Goal: Task Accomplishment & Management: Use online tool/utility

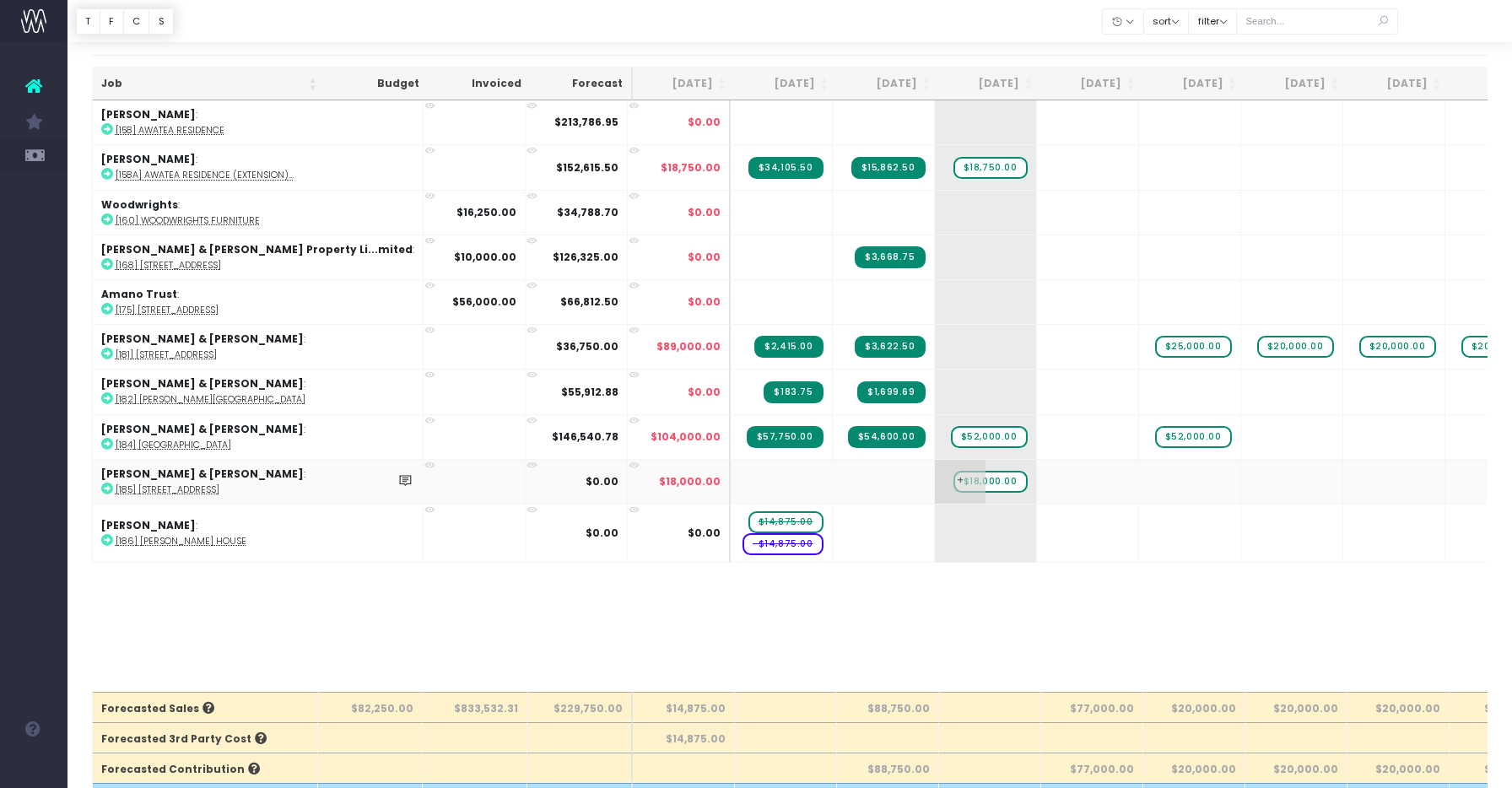
scroll to position [36, 0]
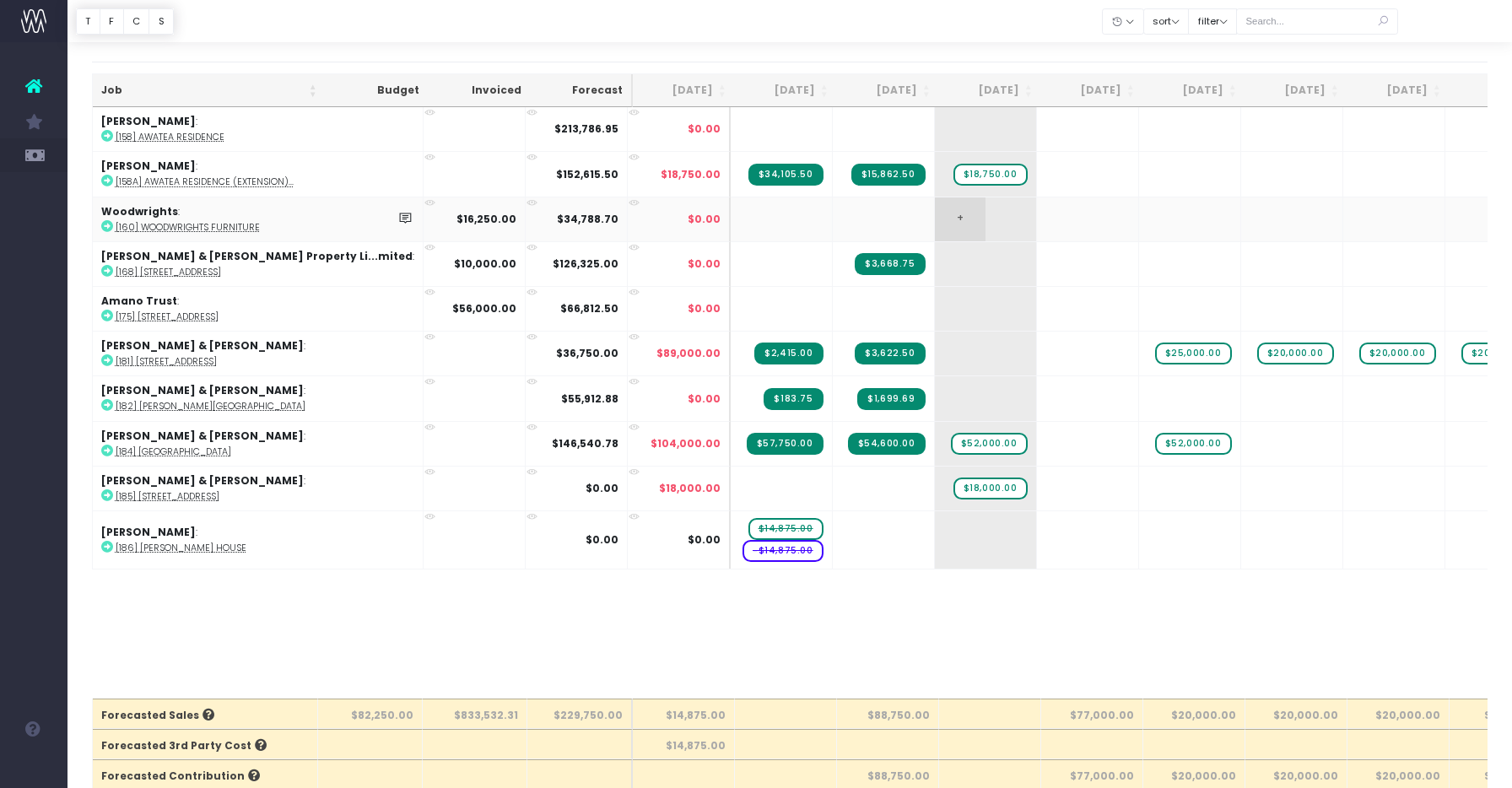
click at [935, 223] on span "+" at bounding box center [960, 220] width 51 height 44
click at [935, 215] on span "+" at bounding box center [960, 220] width 51 height 44
click at [935, 211] on span "+" at bounding box center [960, 220] width 51 height 44
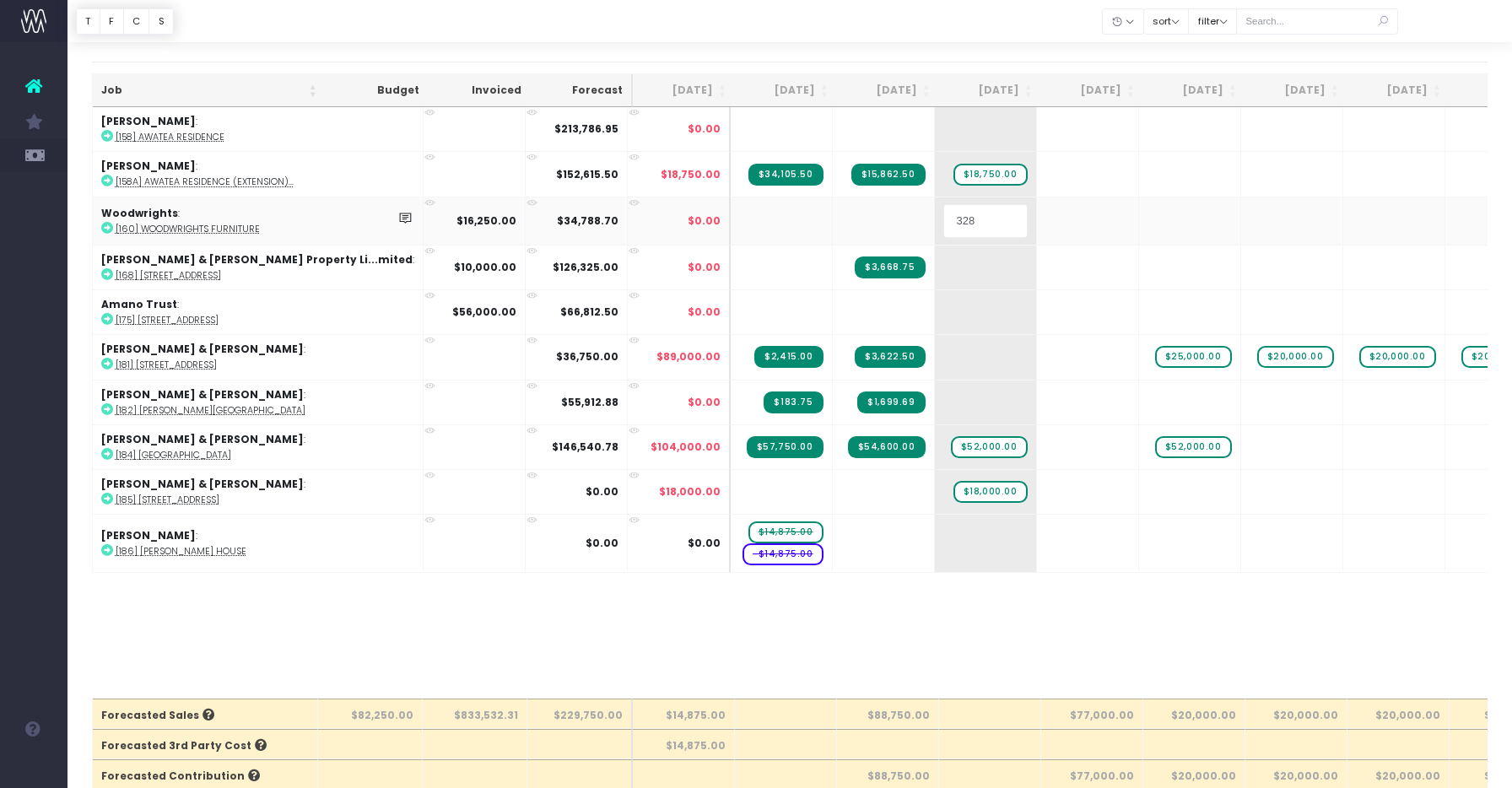
type input "3280"
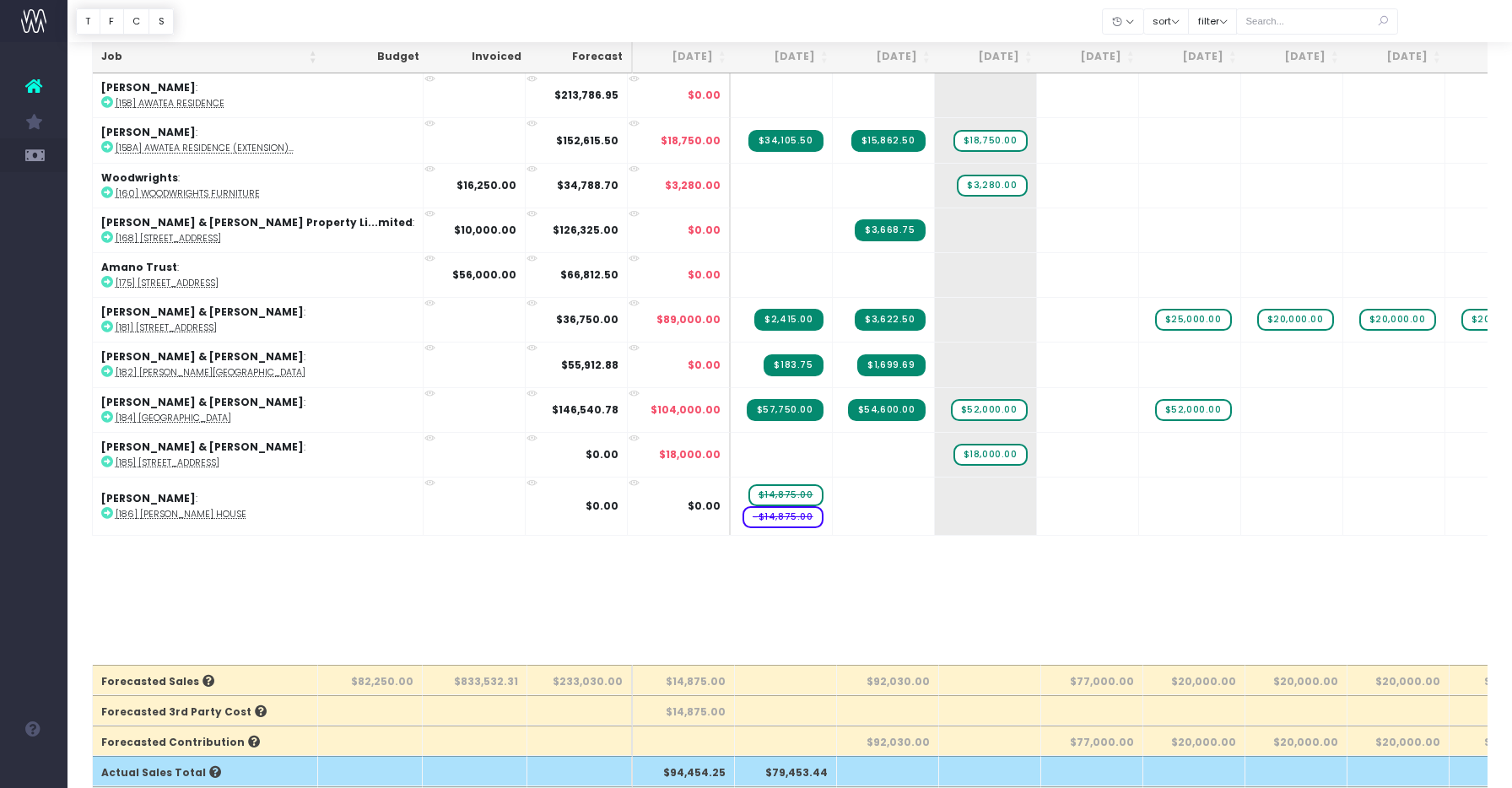
scroll to position [58, 0]
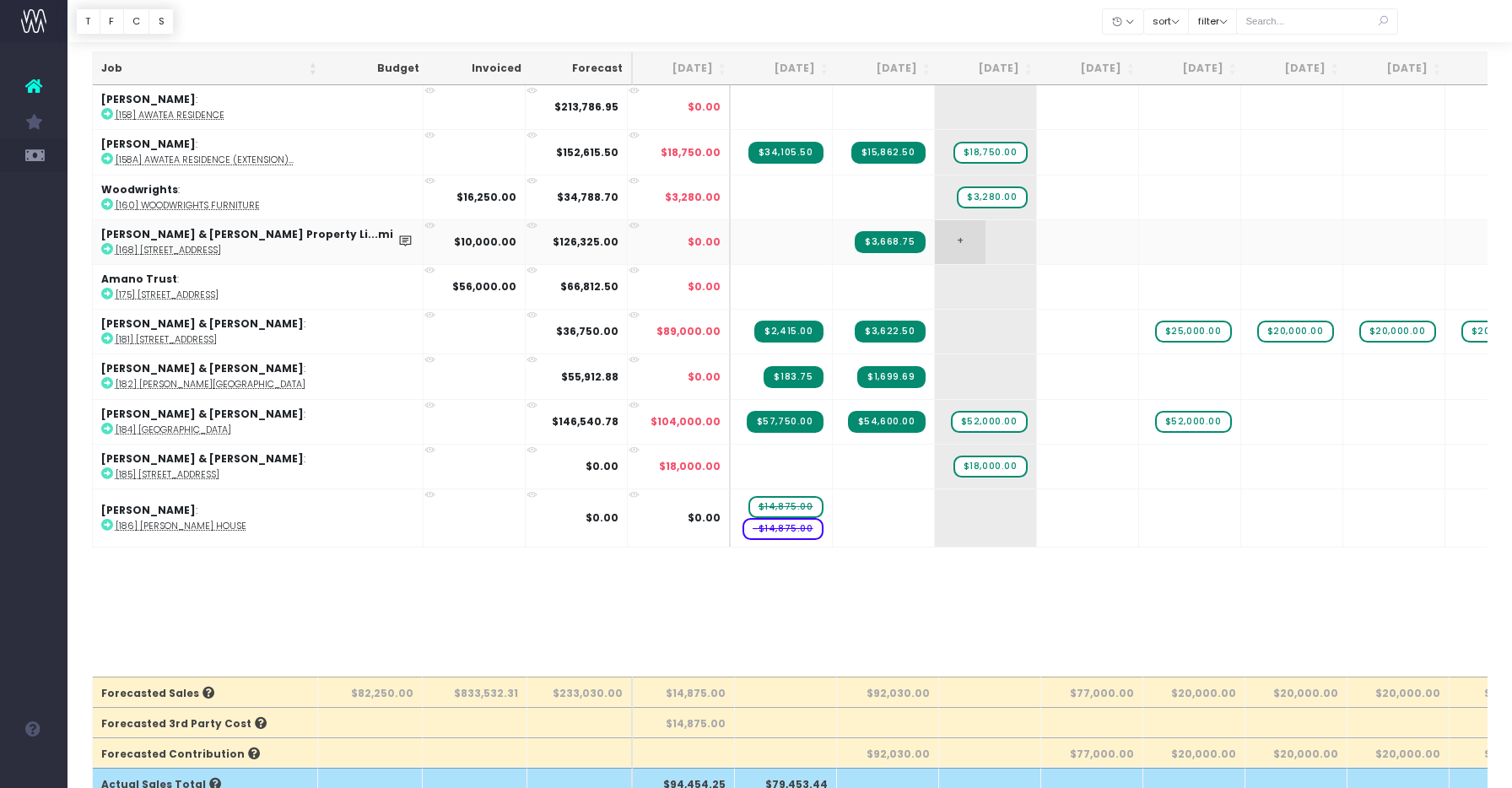
click at [935, 237] on td "+" at bounding box center [986, 241] width 102 height 45
click at [935, 241] on span "+" at bounding box center [960, 242] width 51 height 44
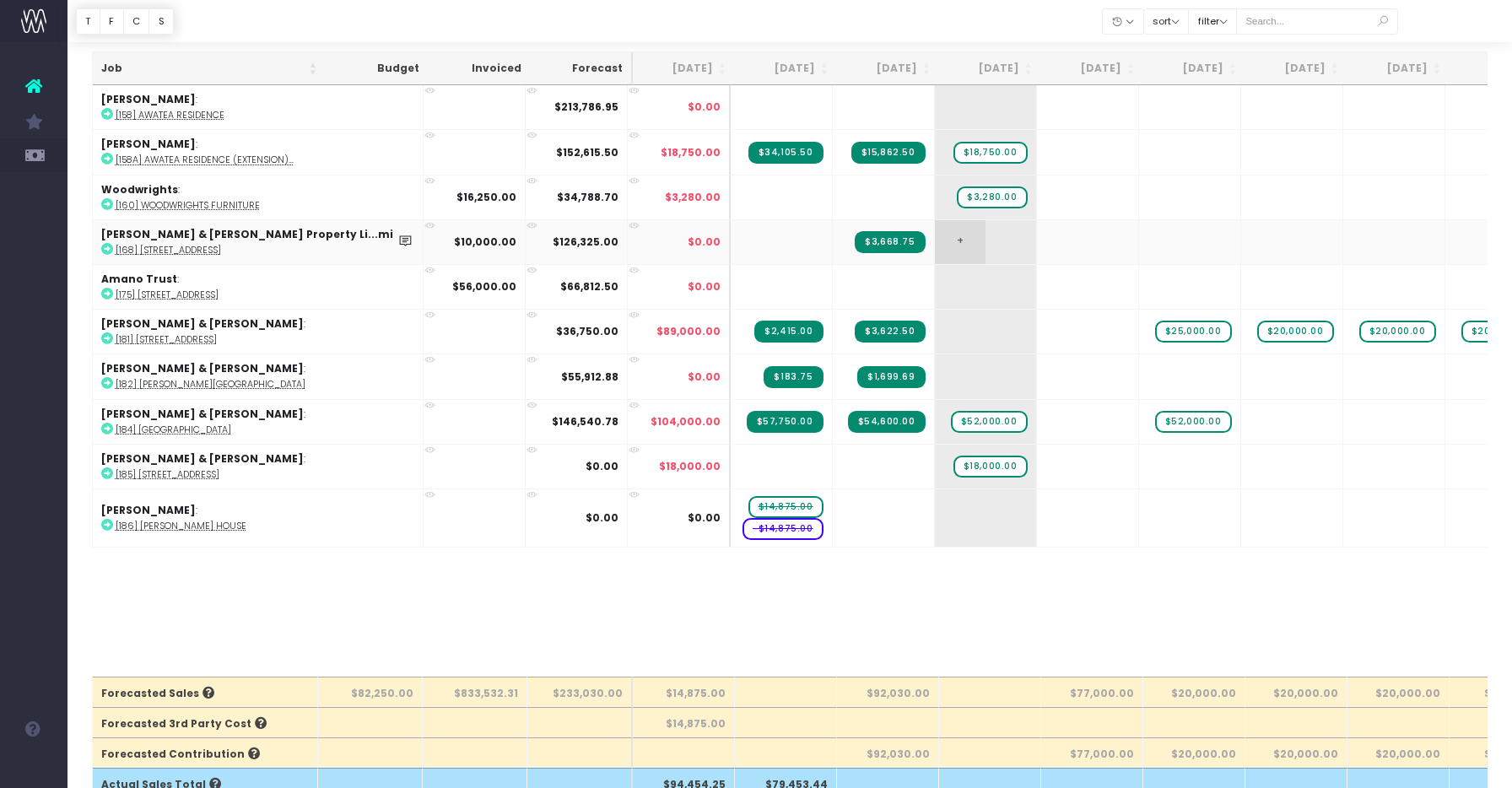
click at [935, 241] on span "+" at bounding box center [960, 242] width 51 height 44
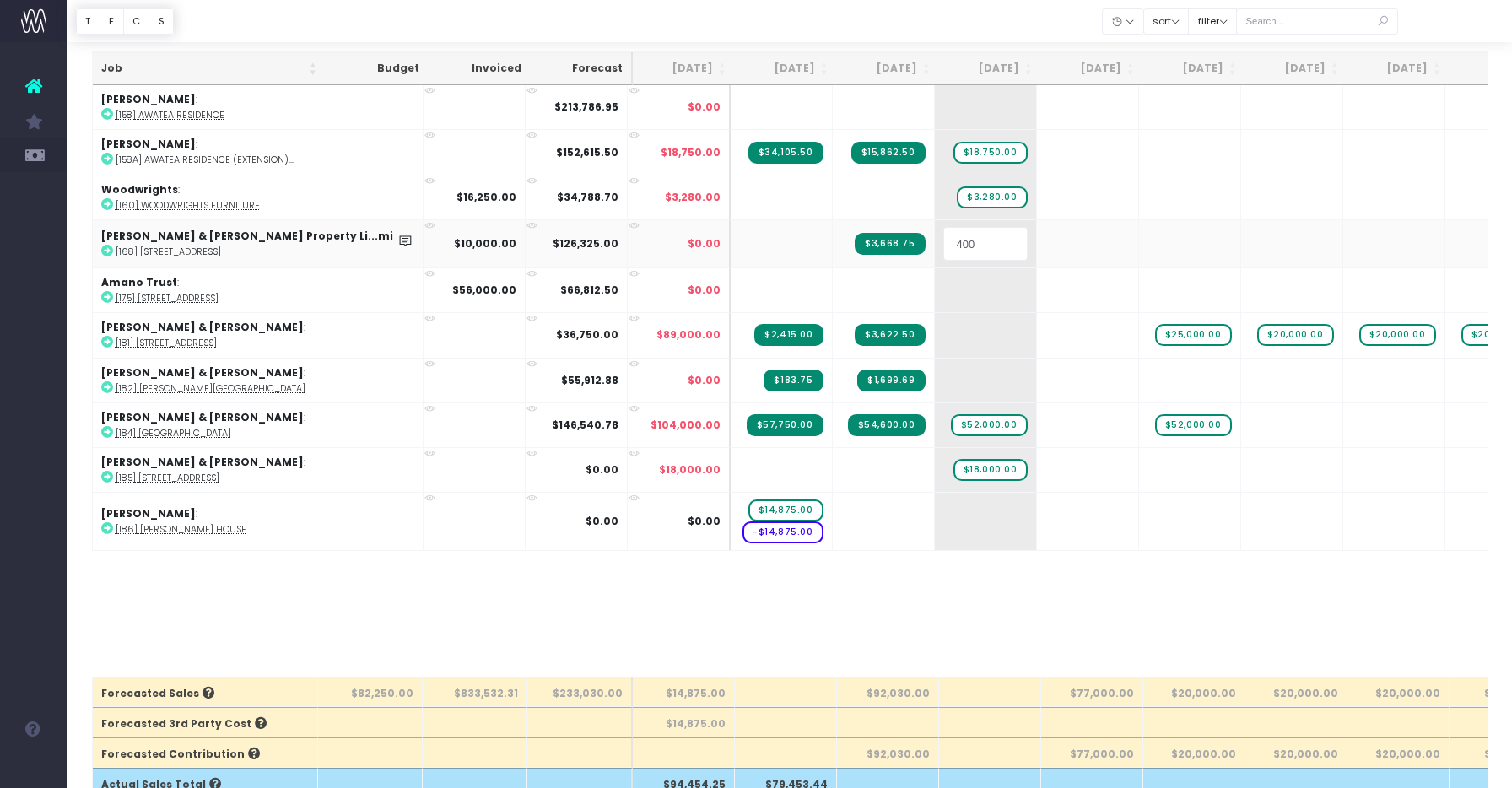
type input "4000"
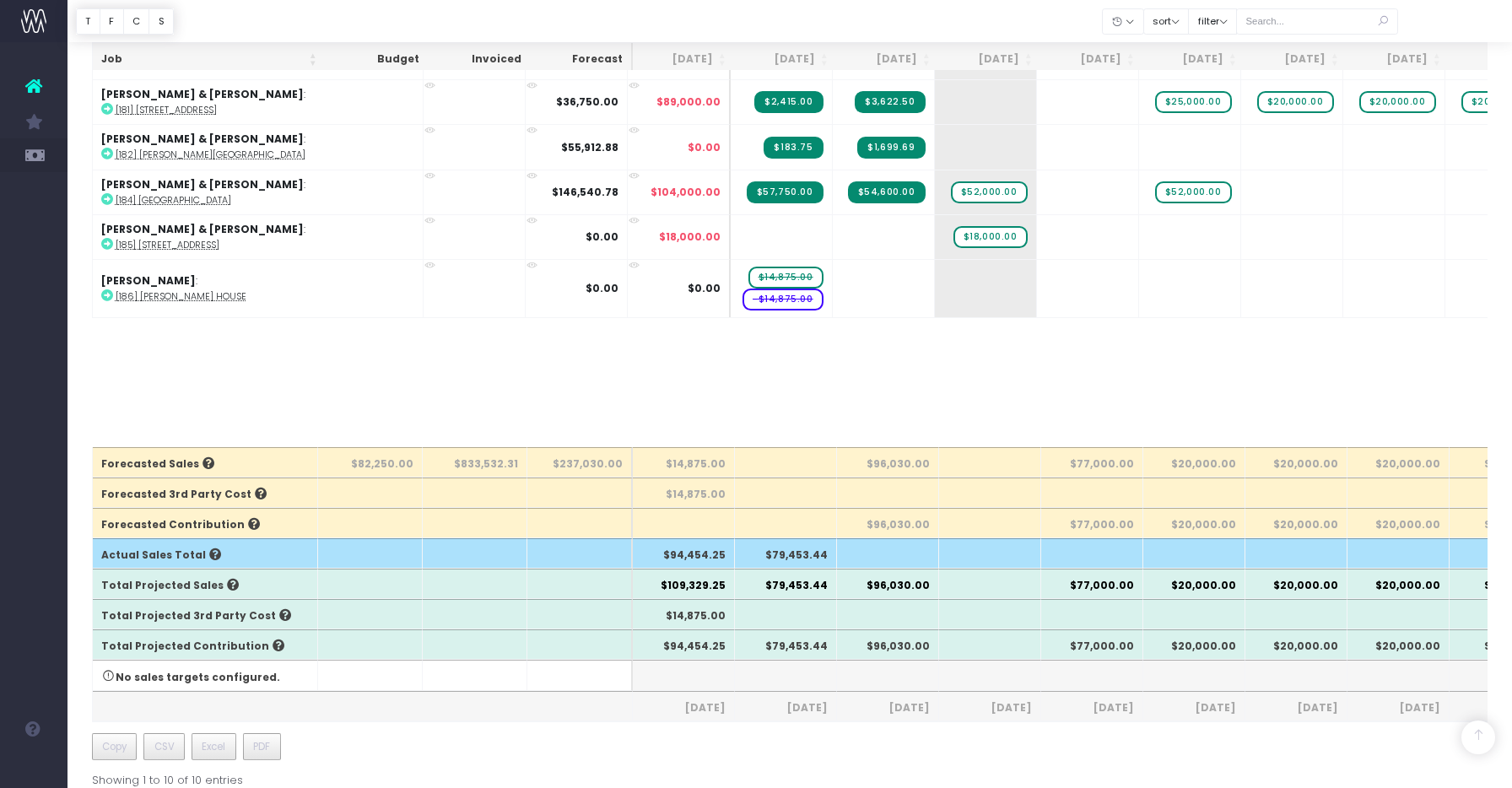
scroll to position [288, 0]
